Goal: Information Seeking & Learning: Understand process/instructions

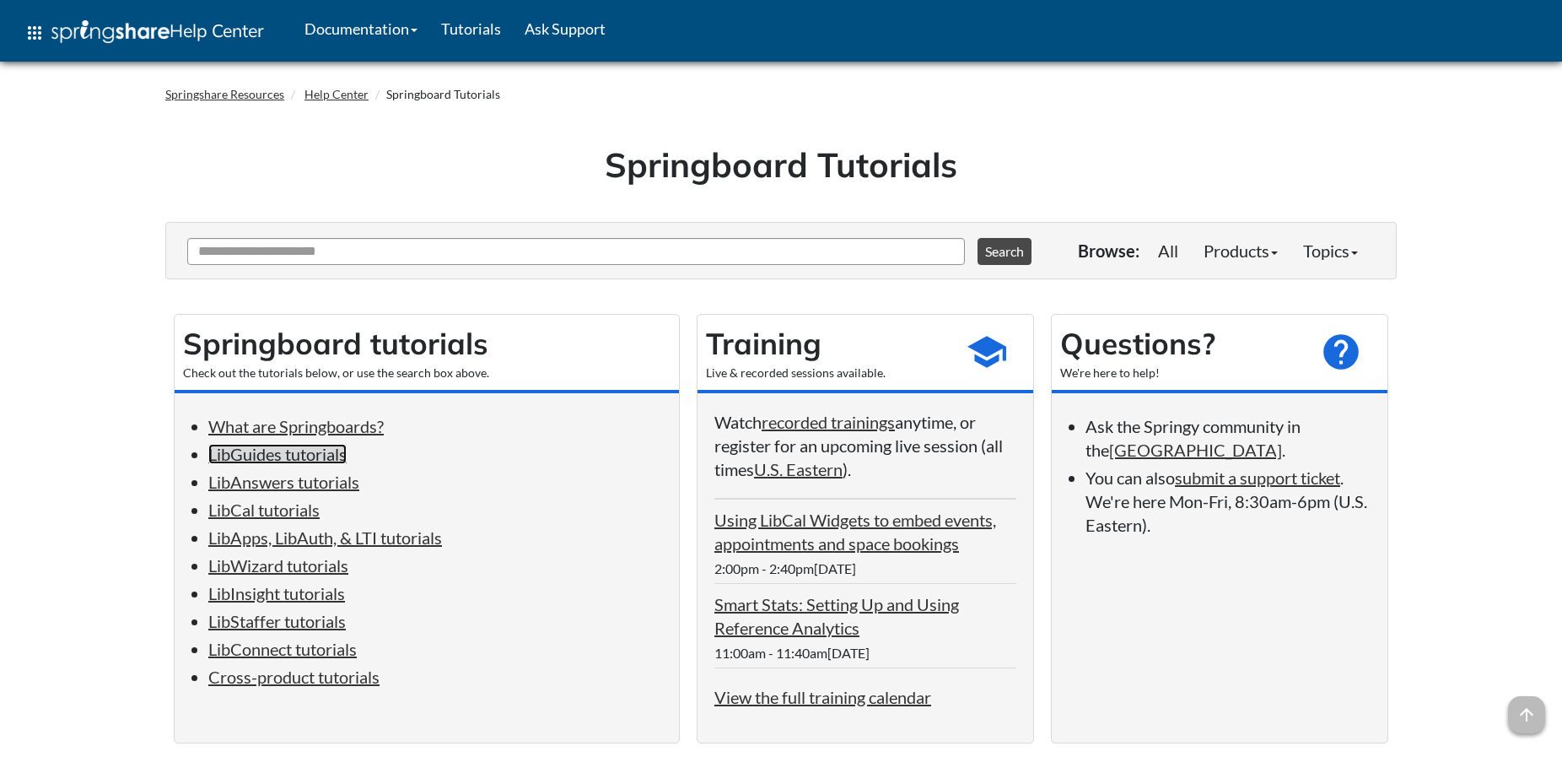
click at [325, 459] on link "LibGuides tutorials" at bounding box center [277, 454] width 139 height 20
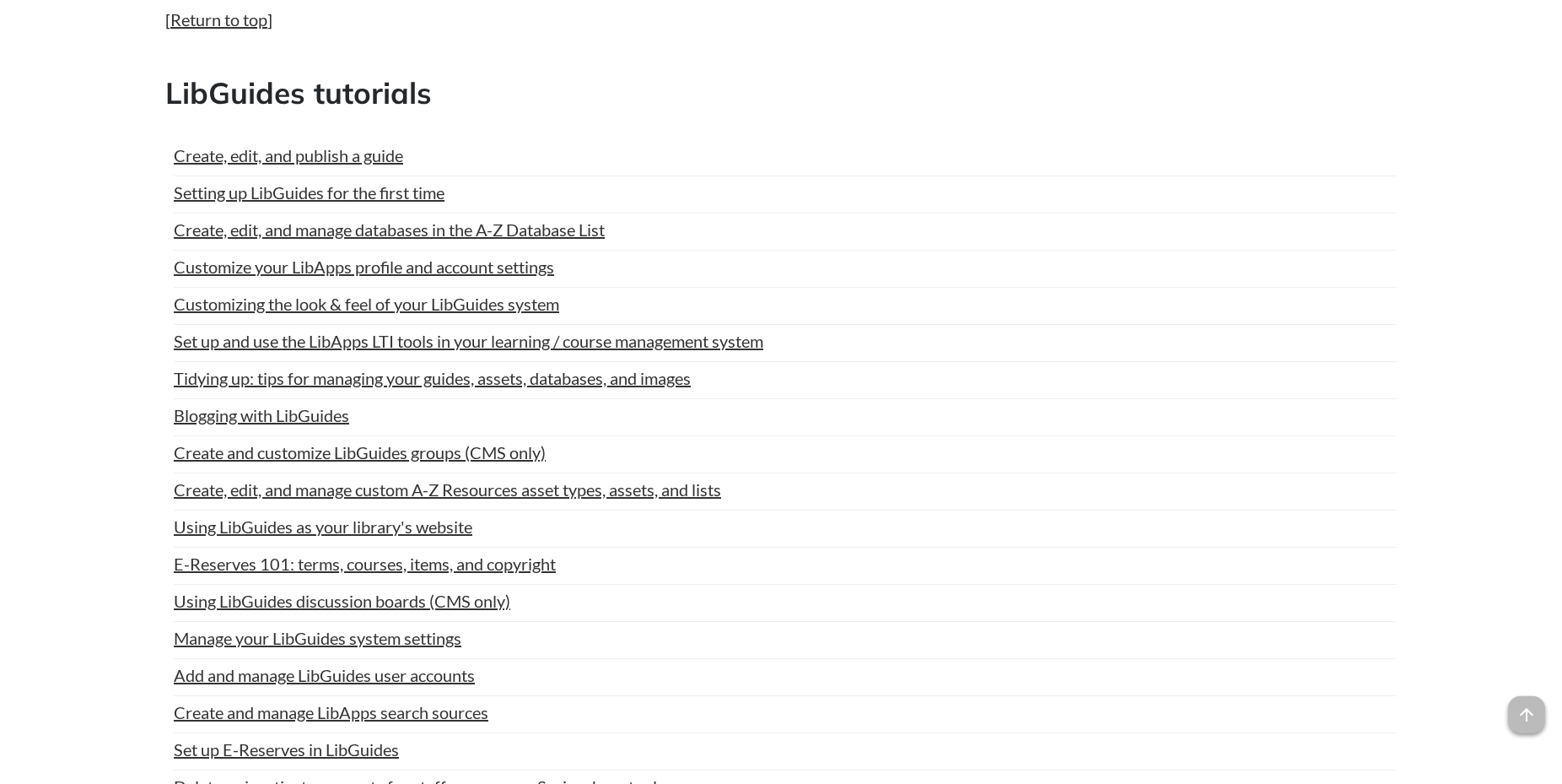
scroll to position [852, 0]
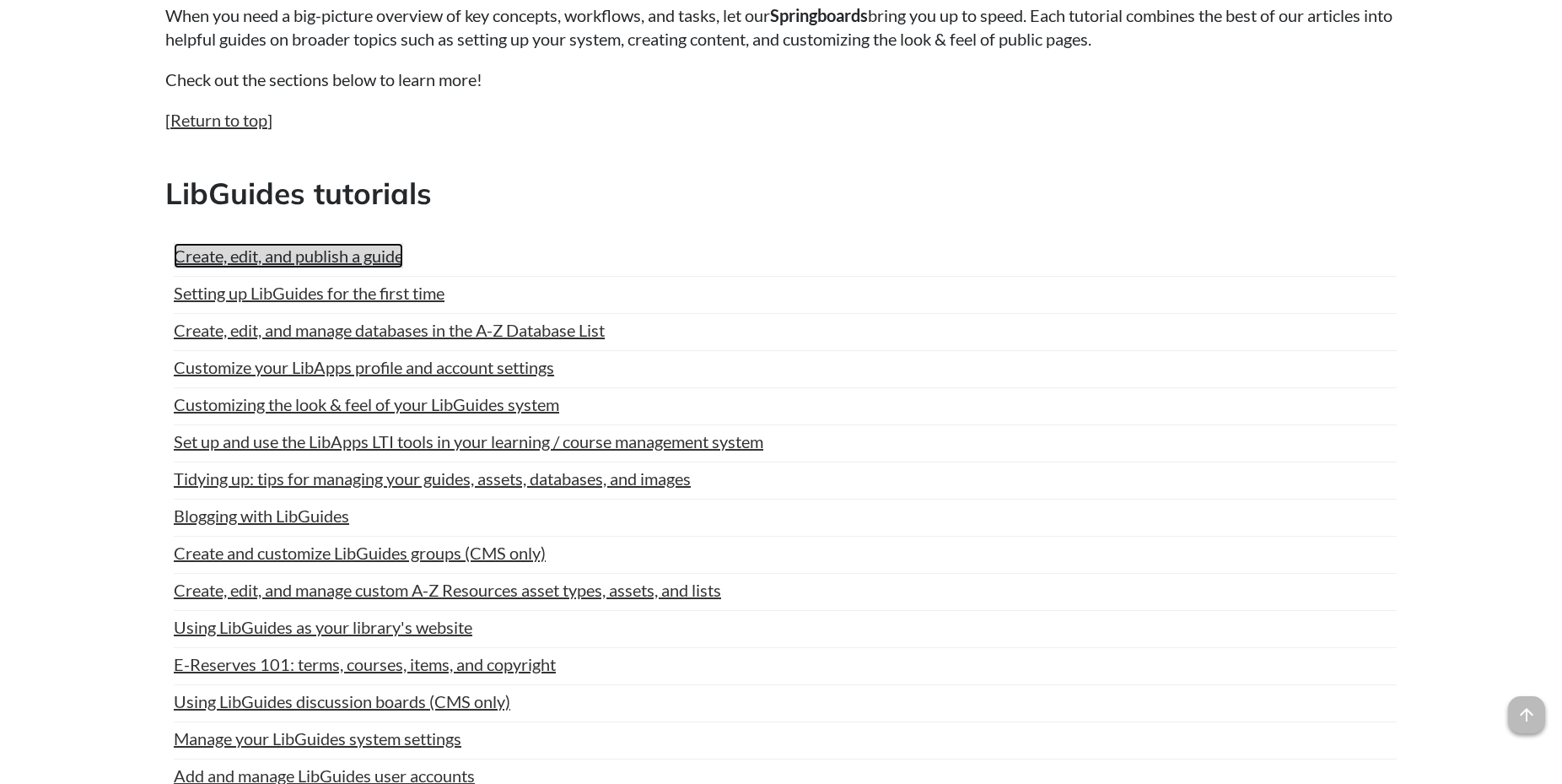
click at [283, 255] on link "Create, edit, and publish a guide" at bounding box center [288, 256] width 229 height 25
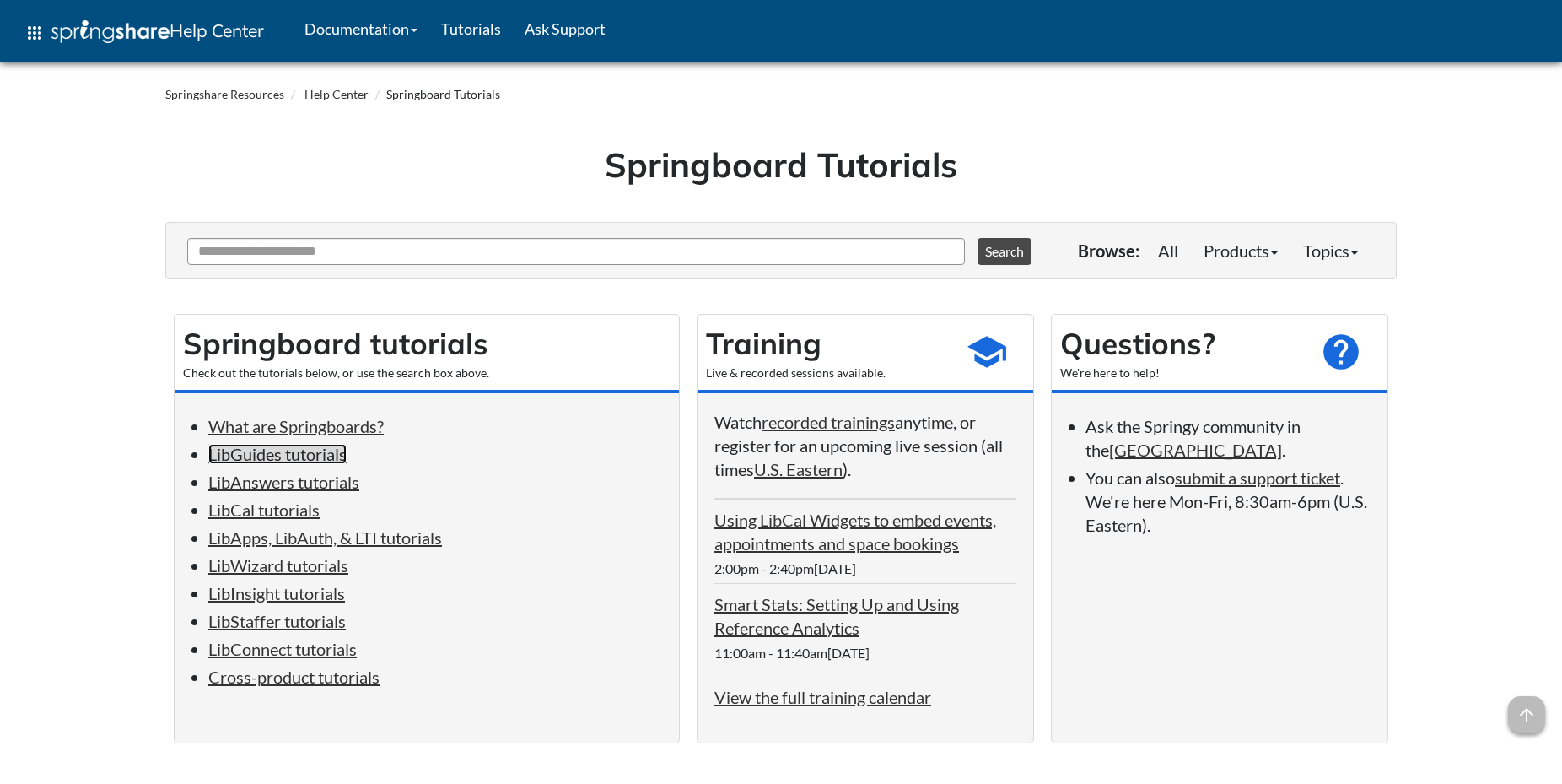
click at [293, 456] on link "LibGuides tutorials" at bounding box center [277, 454] width 139 height 20
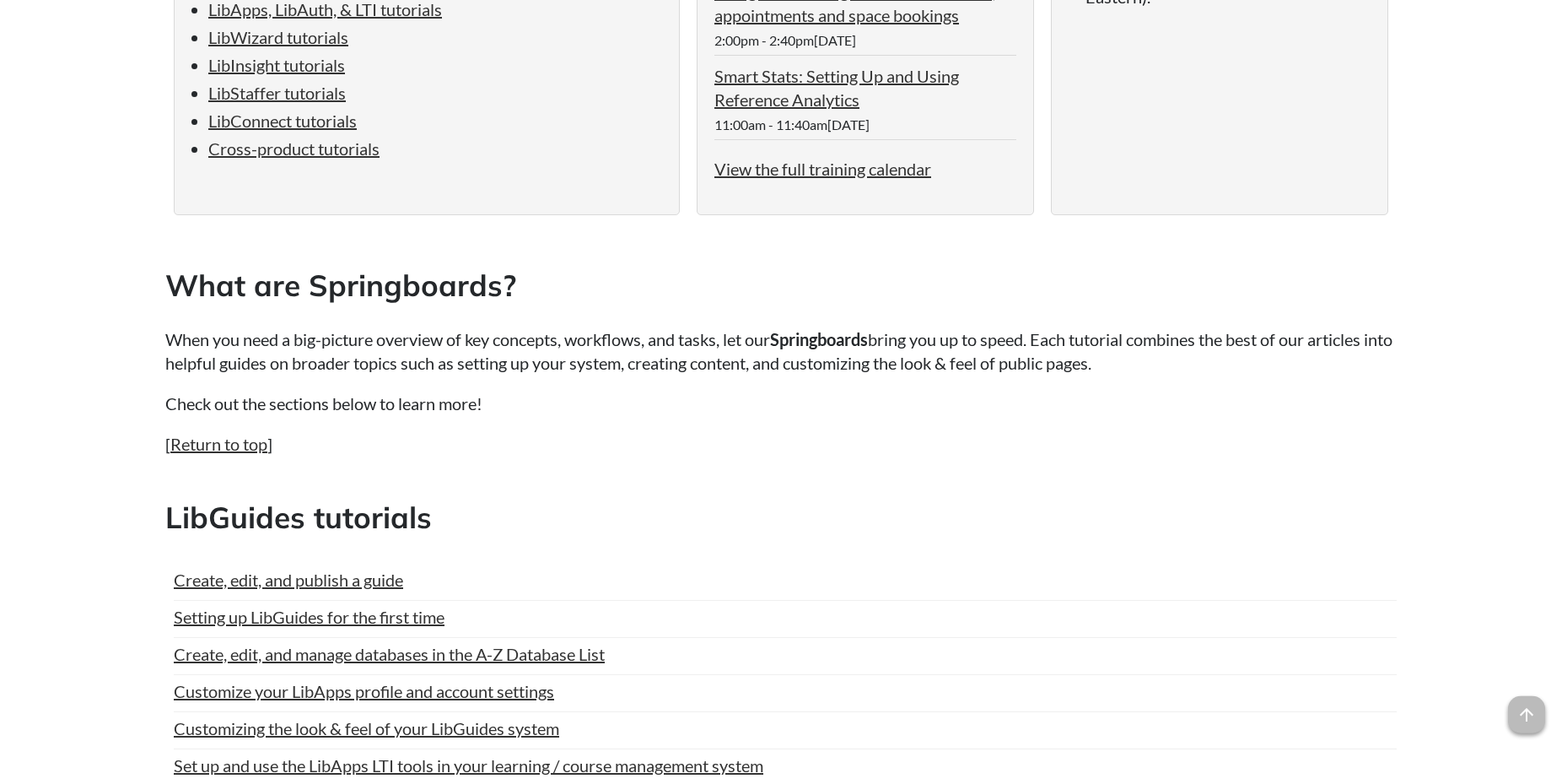
scroll to position [602, 0]
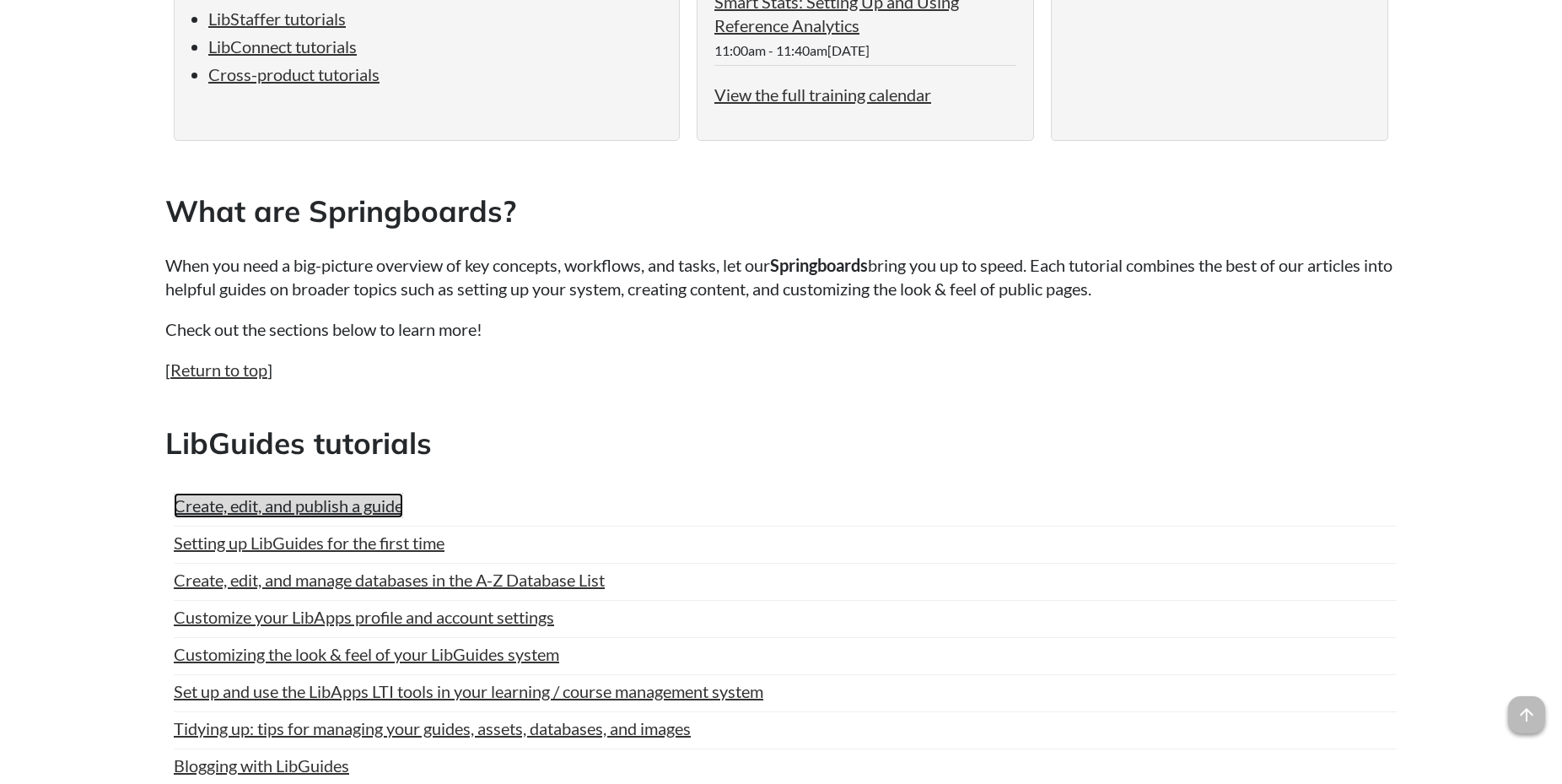
click at [354, 512] on link "Create, edit, and publish a guide" at bounding box center [288, 505] width 229 height 25
